Goal: Task Accomplishment & Management: Use online tool/utility

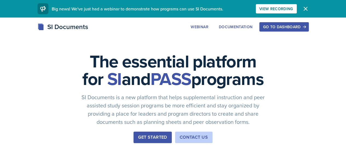
click at [305, 27] on div "Go to Dashboard" at bounding box center [284, 27] width 42 height 4
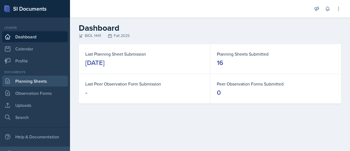
click at [41, 80] on link "Planning Sheets" at bounding box center [35, 80] width 66 height 11
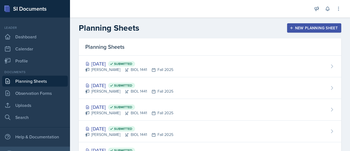
click at [300, 29] on div "New Planning Sheet" at bounding box center [314, 28] width 47 height 4
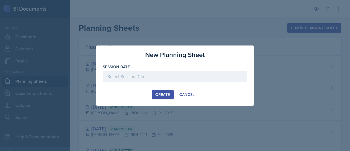
click at [167, 72] on div at bounding box center [175, 76] width 144 height 11
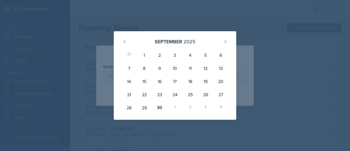
click at [132, 54] on div "31" at bounding box center [128, 54] width 15 height 13
click at [222, 44] on button at bounding box center [225, 41] width 9 height 9
click at [178, 51] on div "1" at bounding box center [174, 54] width 15 height 13
type input "[DATE]"
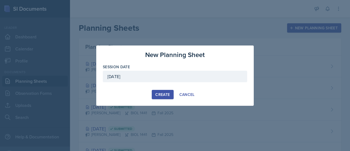
click at [157, 93] on div "Create" at bounding box center [162, 94] width 14 height 4
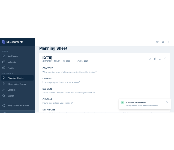
scroll to position [13, 0]
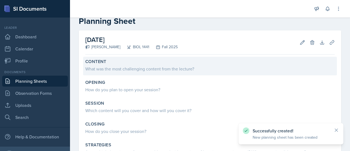
click at [145, 60] on div "Content" at bounding box center [209, 61] width 249 height 5
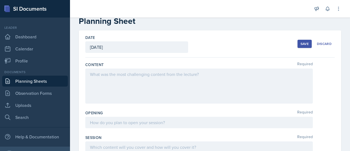
click at [146, 76] on div at bounding box center [198, 85] width 227 height 35
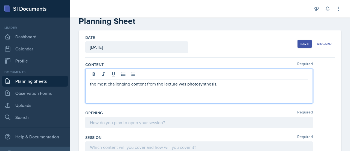
click at [91, 82] on p "the most challenging content from the lecture was photosynthesis." at bounding box center [199, 83] width 218 height 7
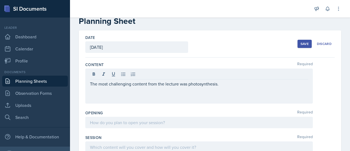
click at [234, 78] on div at bounding box center [199, 74] width 218 height 9
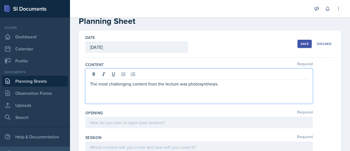
click at [225, 83] on p "The most challenging content from the lecture was photosynthesis." at bounding box center [199, 83] width 218 height 7
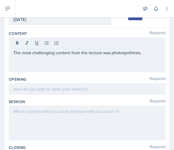
scroll to position [39, 0]
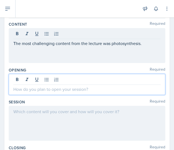
click at [69, 89] on p at bounding box center [87, 89] width 148 height 7
